Goal: Transaction & Acquisition: Purchase product/service

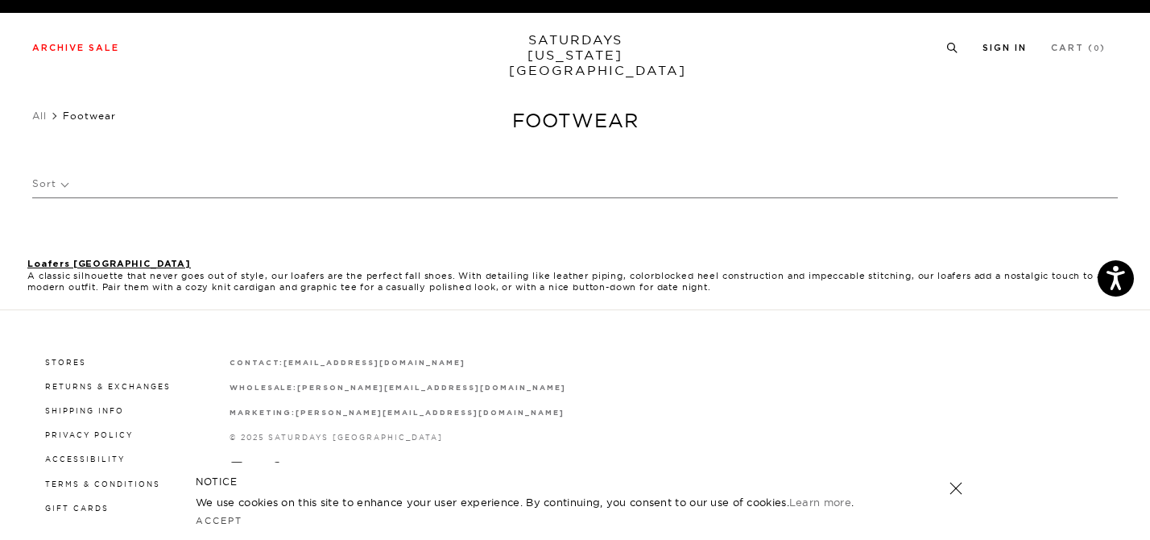
click at [1016, 52] on link "Sign In" at bounding box center [1005, 47] width 44 height 9
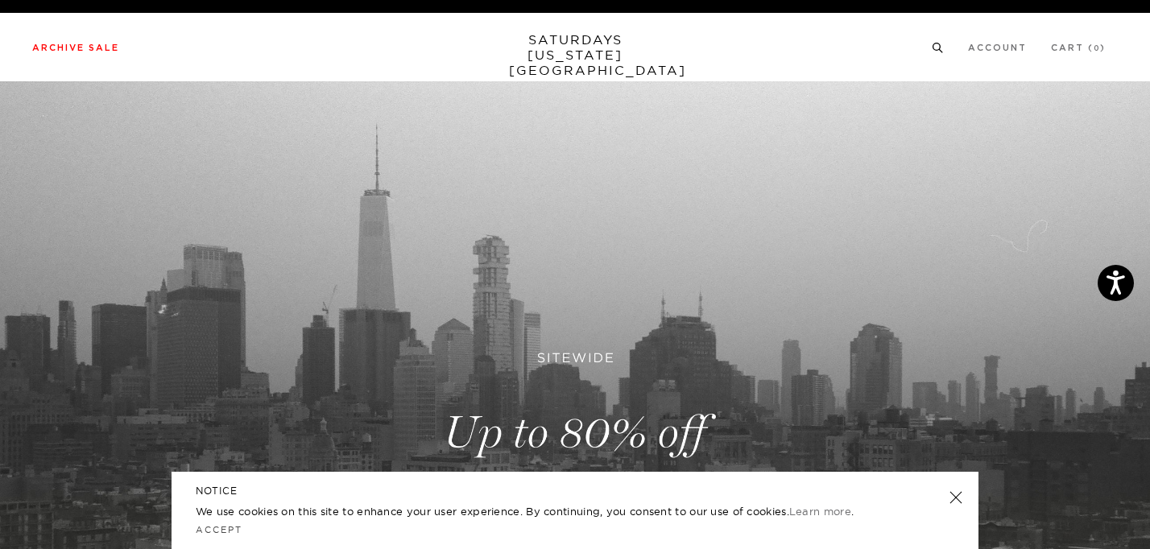
click at [944, 47] on icon at bounding box center [938, 48] width 12 height 10
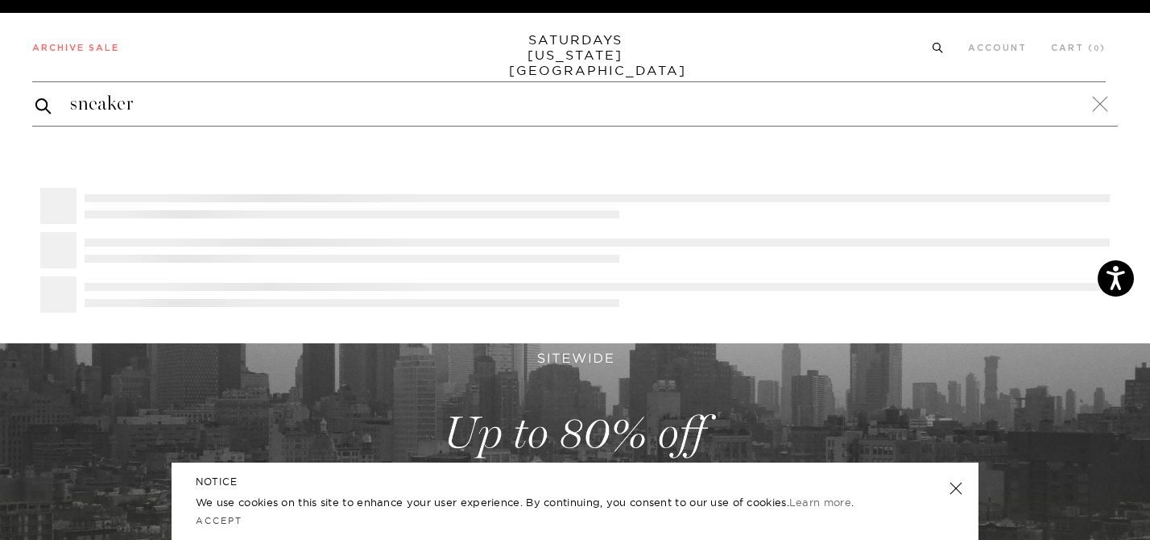
type input "sneaker"
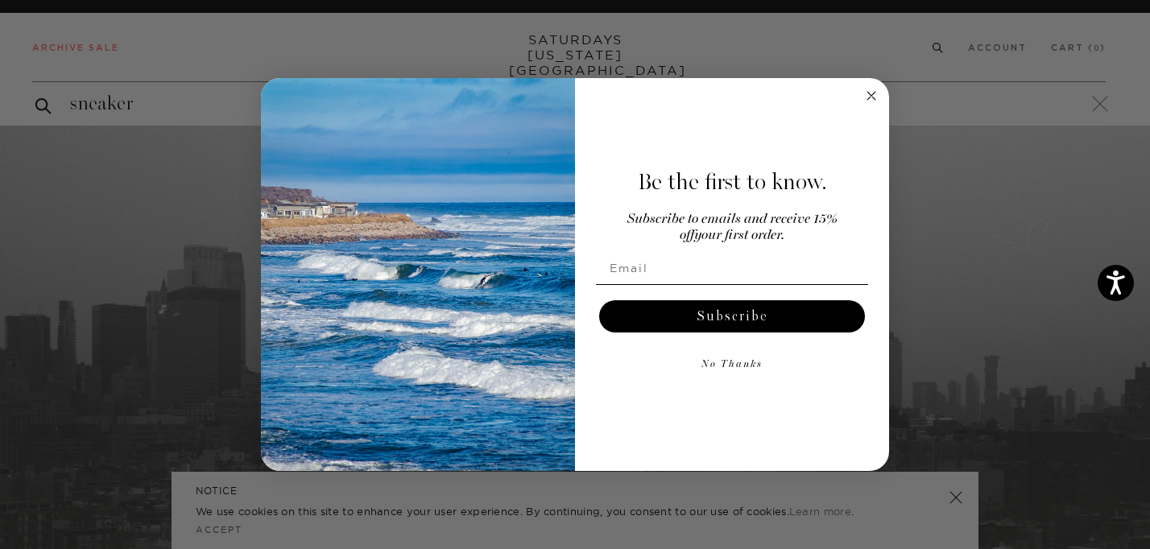
click at [880, 97] on circle "Close dialog" at bounding box center [872, 96] width 19 height 19
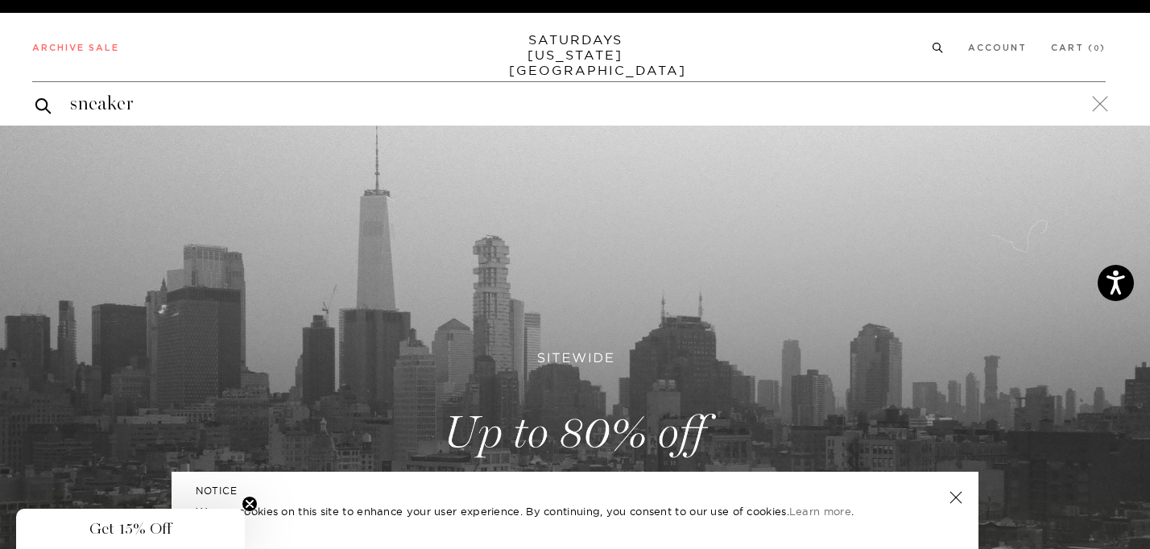
click at [266, 110] on input "sneaker" at bounding box center [569, 104] width 1074 height 26
click at [35, 96] on button "submit" at bounding box center [43, 105] width 16 height 19
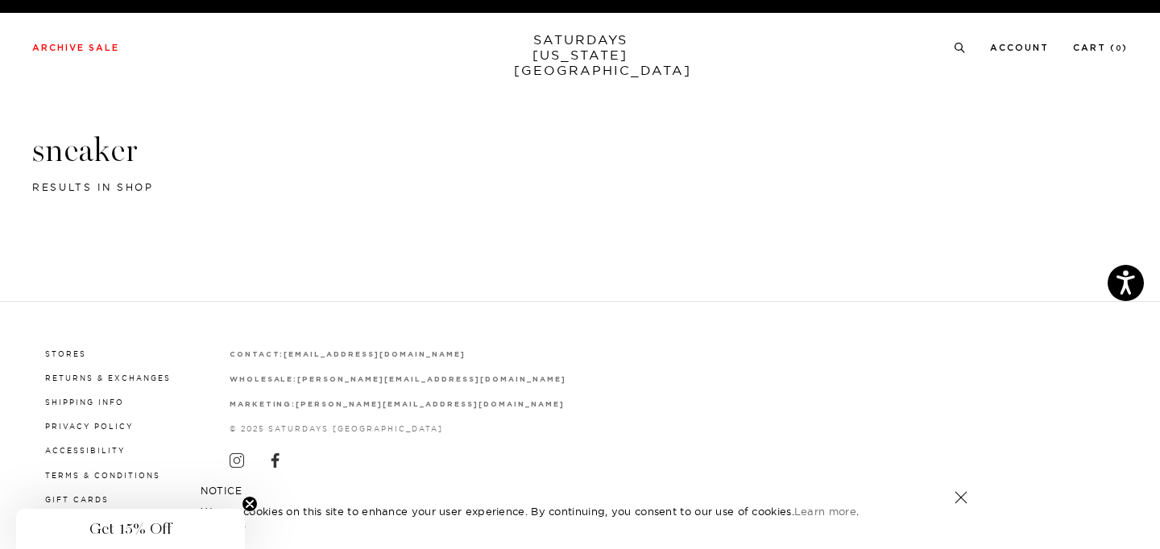
click at [561, 84] on div "sneaker results in shop" at bounding box center [580, 123] width 1160 height 247
click at [60, 34] on div "Archive Sale Men's Tees Shirts Shorts Swim Knitwear Pants Sweats Women's" at bounding box center [580, 47] width 1160 height 68
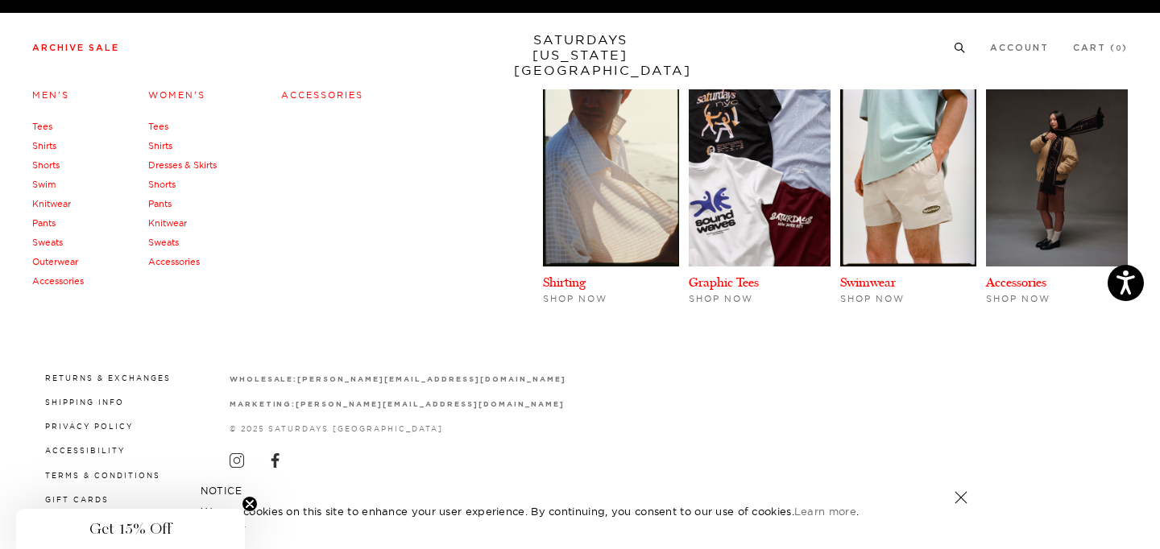
click at [60, 52] on link "Archive Sale" at bounding box center [75, 47] width 87 height 9
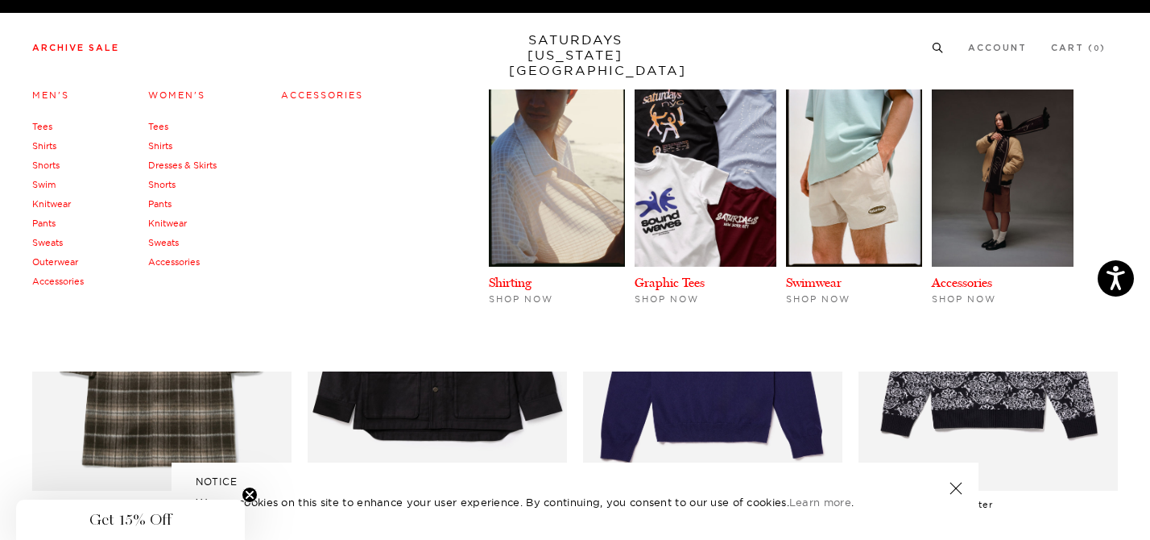
click at [56, 262] on link "Outerwear" at bounding box center [55, 261] width 46 height 11
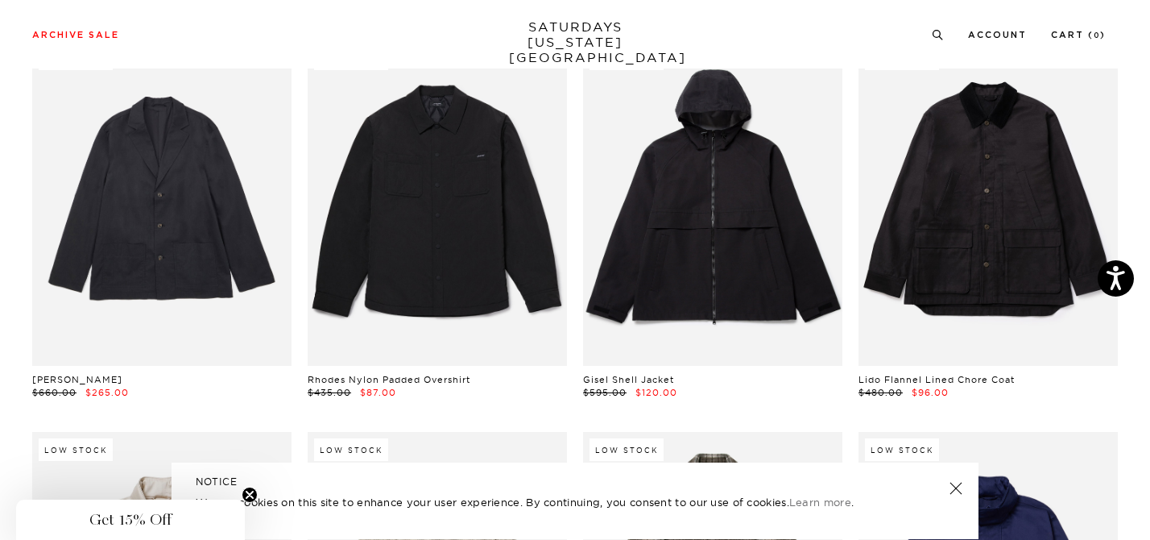
scroll to position [90, 0]
